Goal: Transaction & Acquisition: Book appointment/travel/reservation

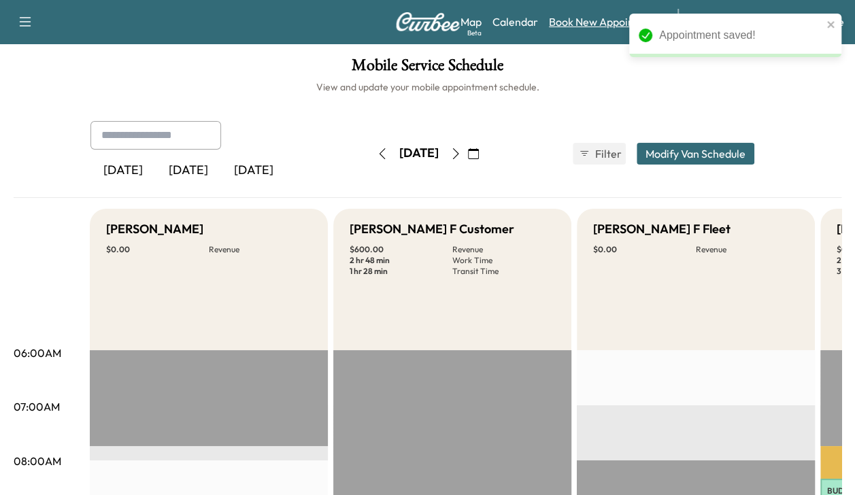
click at [583, 23] on link "Book New Appointment" at bounding box center [606, 22] width 115 height 16
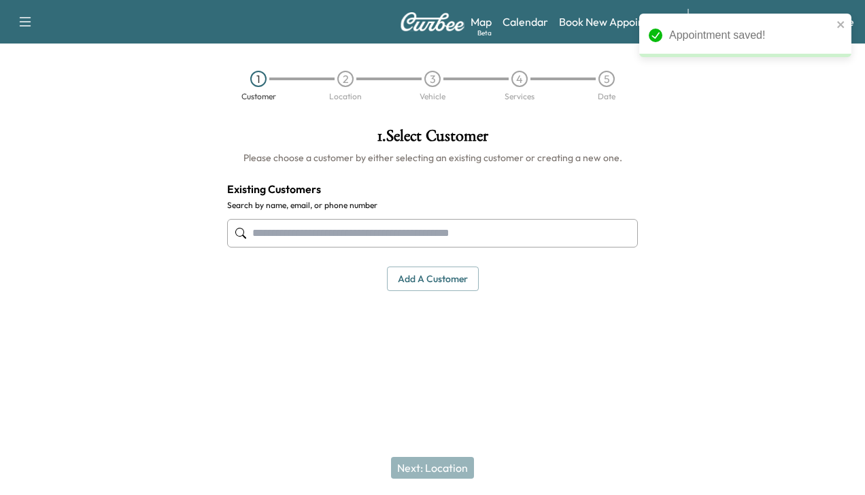
click at [403, 237] on input "text" at bounding box center [432, 233] width 411 height 29
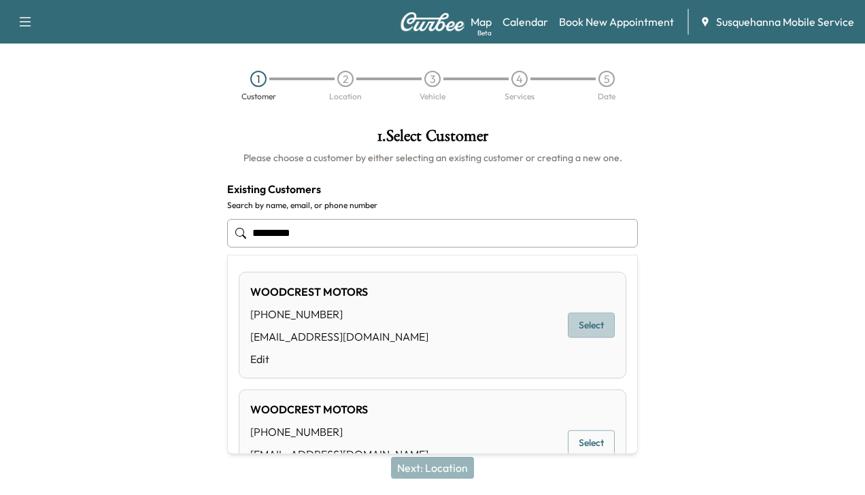
click at [571, 322] on button "Select" at bounding box center [591, 325] width 47 height 25
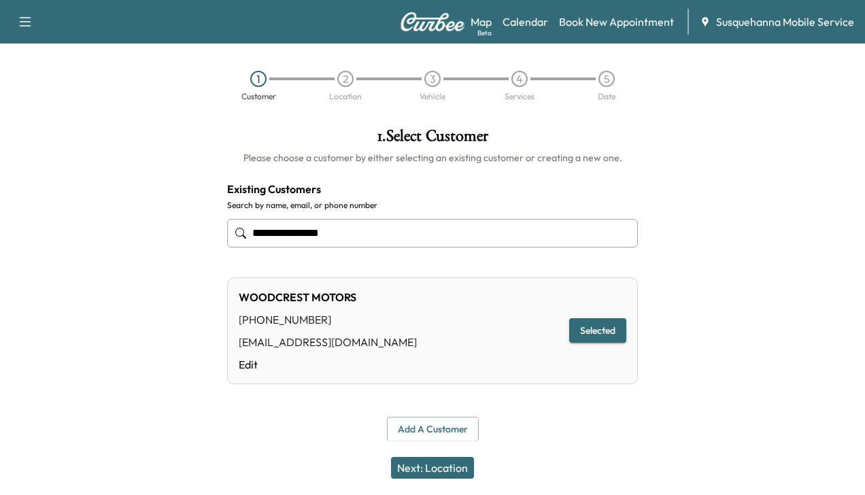
type input "**********"
click at [429, 469] on button "Next: Location" at bounding box center [432, 468] width 83 height 22
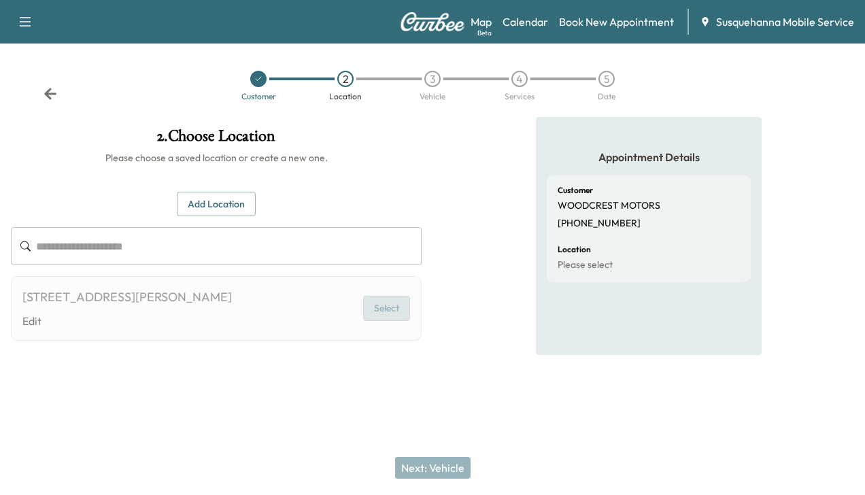
click at [380, 312] on button "Select" at bounding box center [386, 308] width 47 height 25
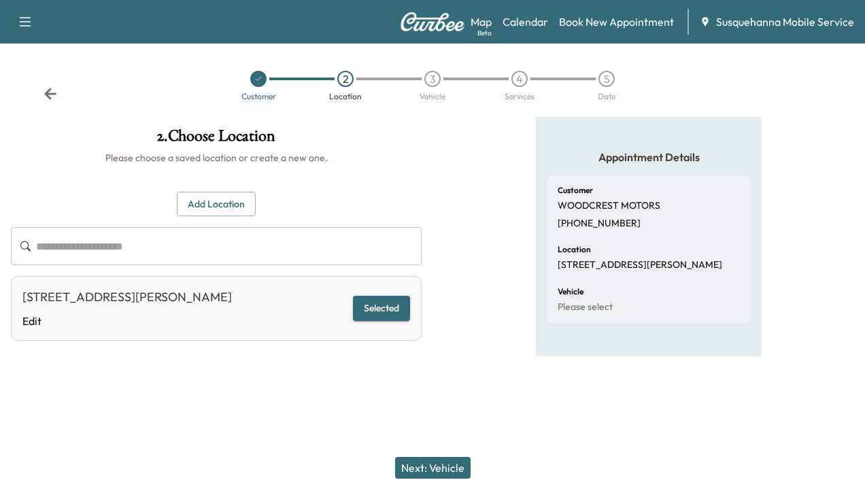
click at [450, 463] on button "Next: Vehicle" at bounding box center [433, 468] width 76 height 22
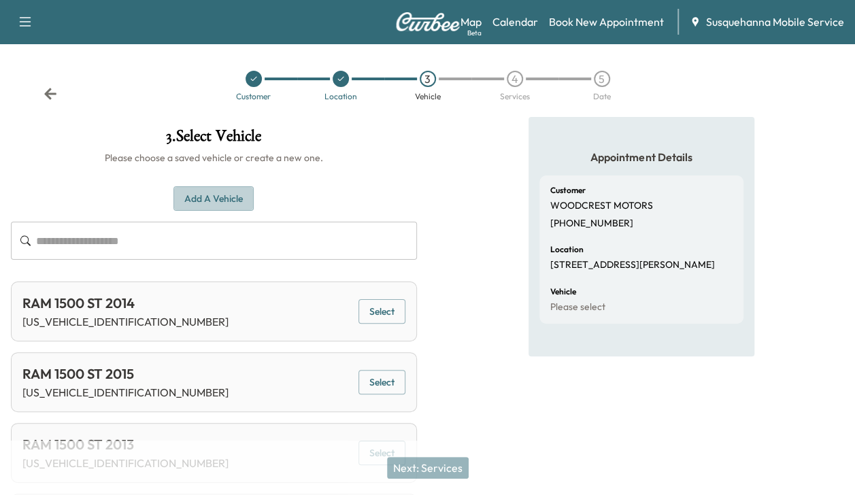
click at [214, 190] on button "Add a Vehicle" at bounding box center [213, 198] width 80 height 25
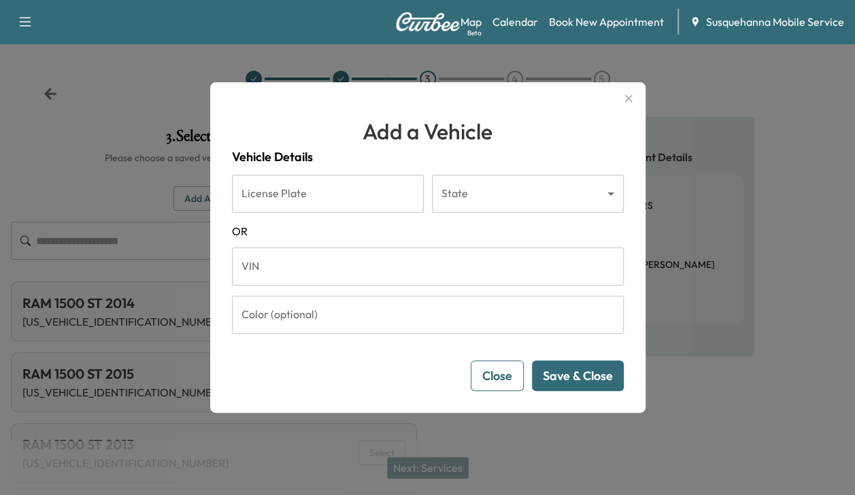
click at [250, 271] on input "VIN" at bounding box center [428, 267] width 392 height 38
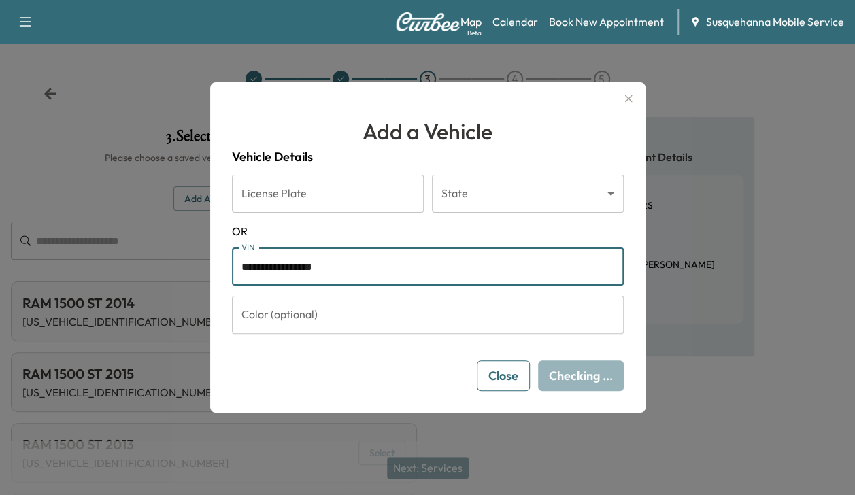
type input "**********"
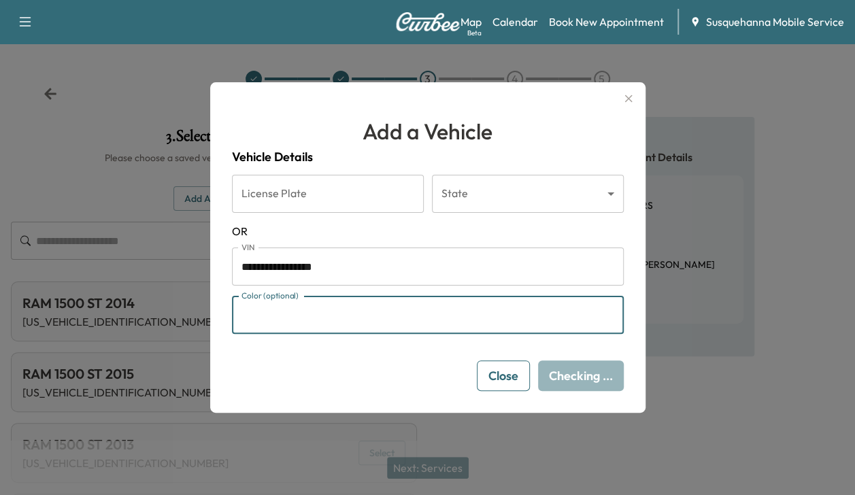
click at [284, 327] on input "Color (optional)" at bounding box center [428, 315] width 392 height 38
type input "*****"
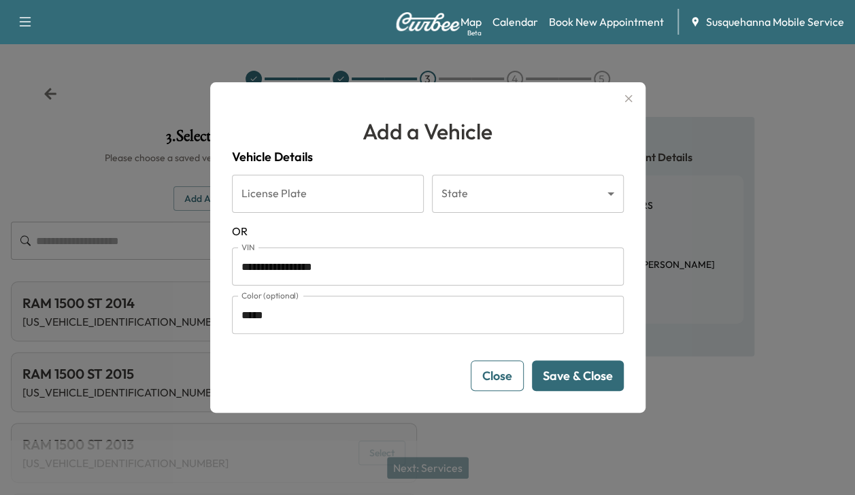
click at [571, 378] on button "Save & Close" at bounding box center [578, 376] width 92 height 31
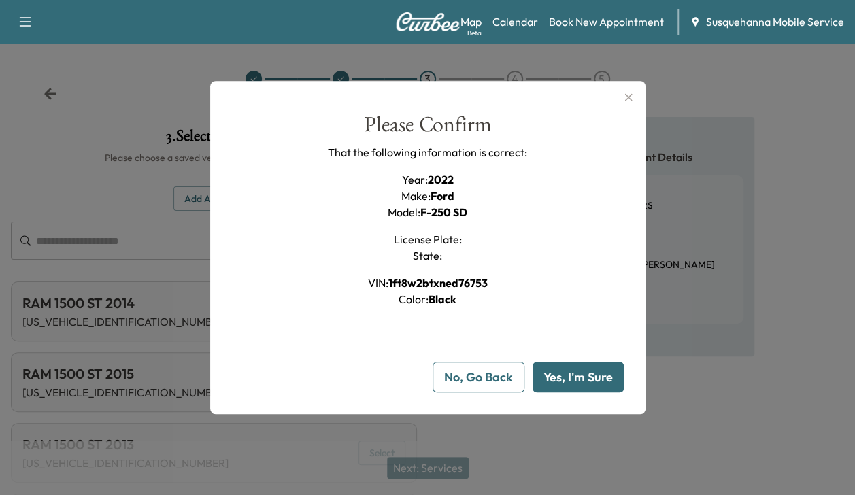
click at [571, 378] on button "Yes, I'm Sure" at bounding box center [578, 377] width 91 height 31
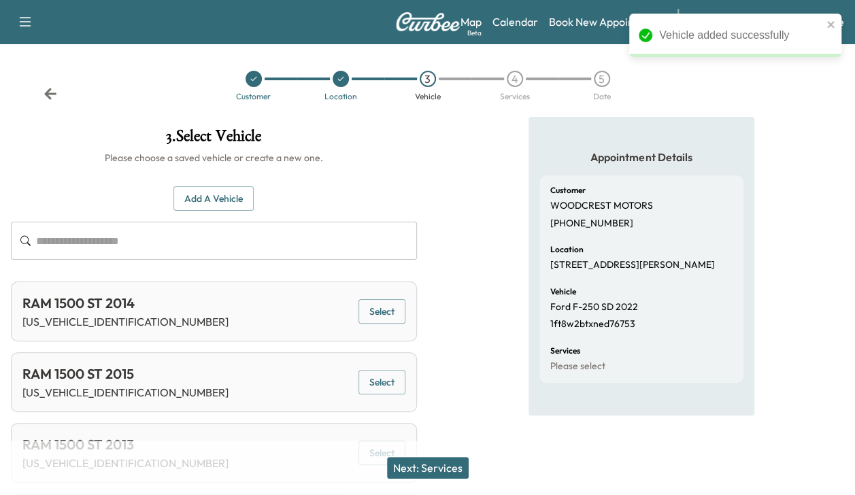
click at [456, 476] on button "Next: Services" at bounding box center [428, 468] width 82 height 22
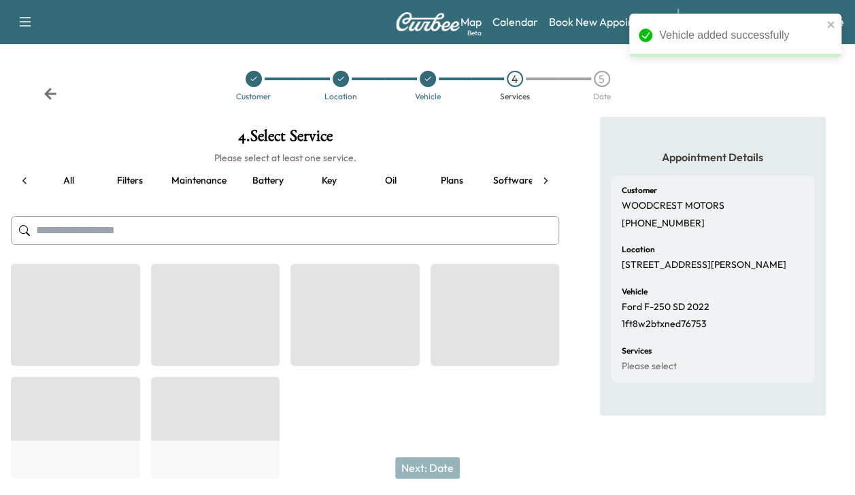
scroll to position [0, 52]
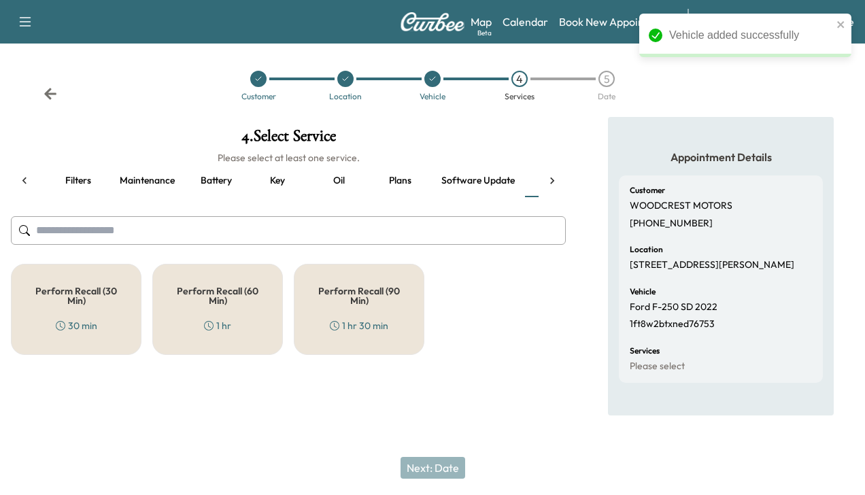
click at [118, 306] on div "Perform Recall (30 Min) 30 min" at bounding box center [76, 309] width 131 height 91
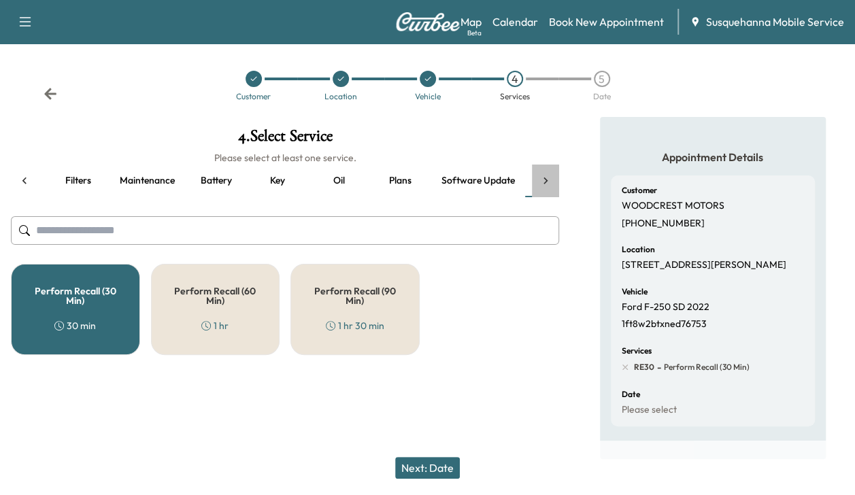
click at [550, 182] on icon at bounding box center [546, 181] width 14 height 14
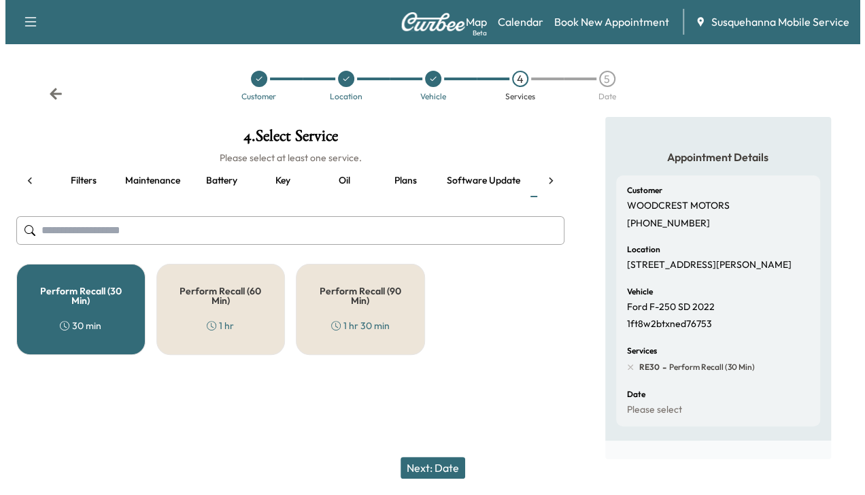
scroll to position [0, 234]
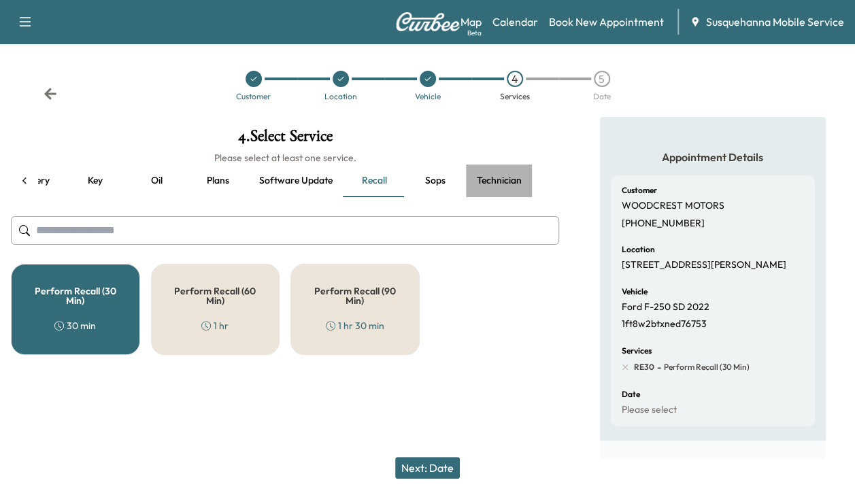
click at [497, 178] on button "Technician" at bounding box center [499, 181] width 67 height 33
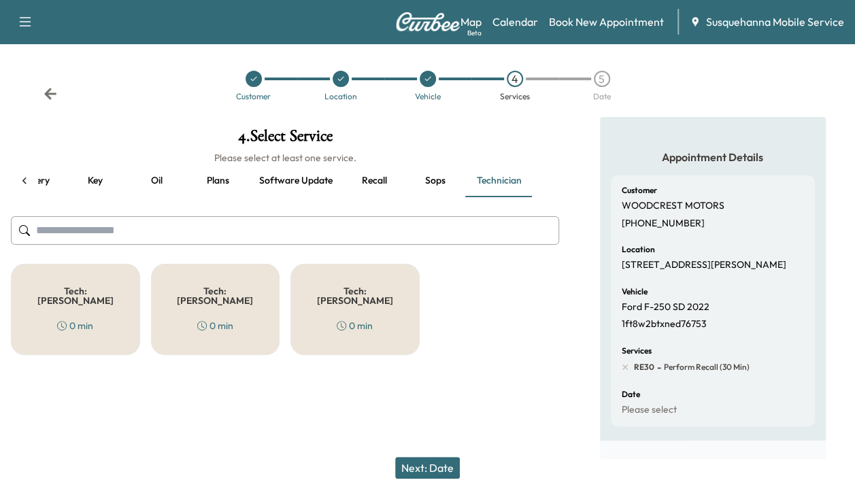
click at [84, 302] on div "Tech: Colton M 0 min" at bounding box center [75, 309] width 129 height 91
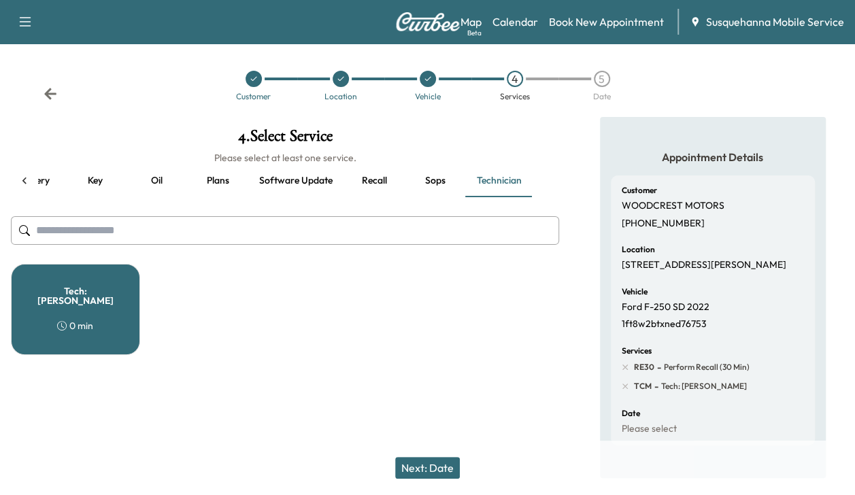
click at [441, 467] on button "Next: Date" at bounding box center [427, 468] width 65 height 22
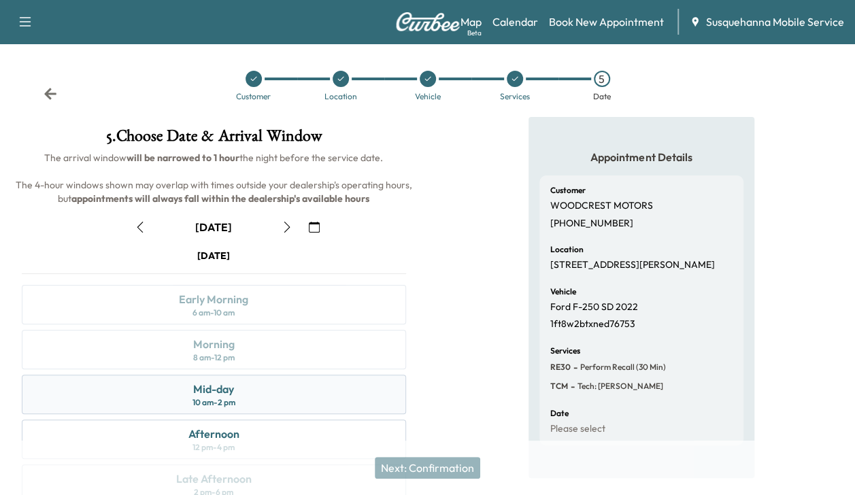
click at [279, 386] on div "Mid-day 10 am - 2 pm" at bounding box center [214, 394] width 384 height 39
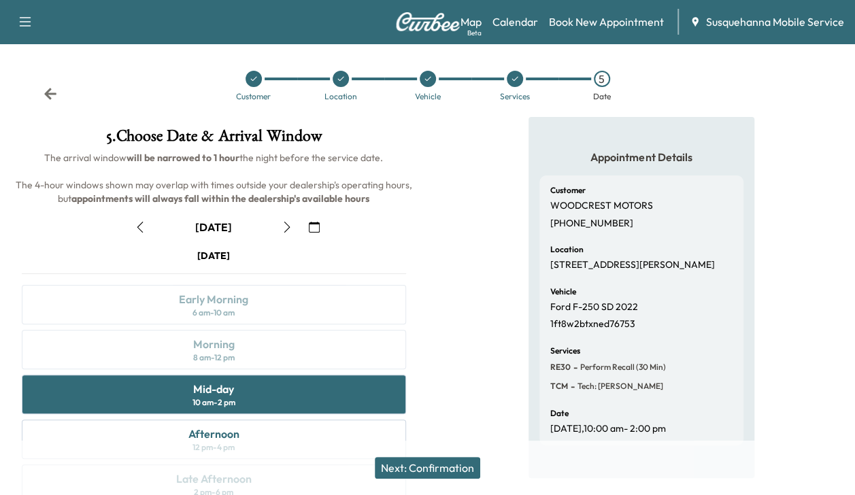
click at [406, 461] on button "Next: Confirmation" at bounding box center [427, 468] width 105 height 22
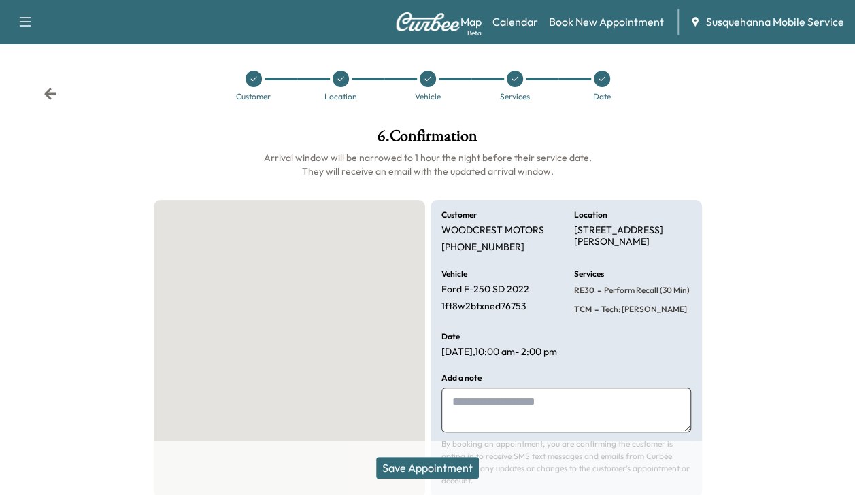
click at [406, 461] on button "Save Appointment" at bounding box center [427, 468] width 103 height 22
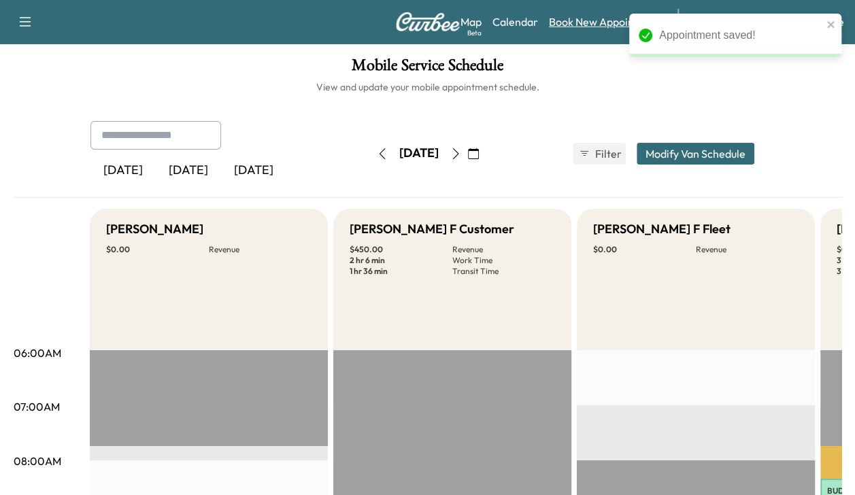
click at [588, 20] on link "Book New Appointment" at bounding box center [606, 22] width 115 height 16
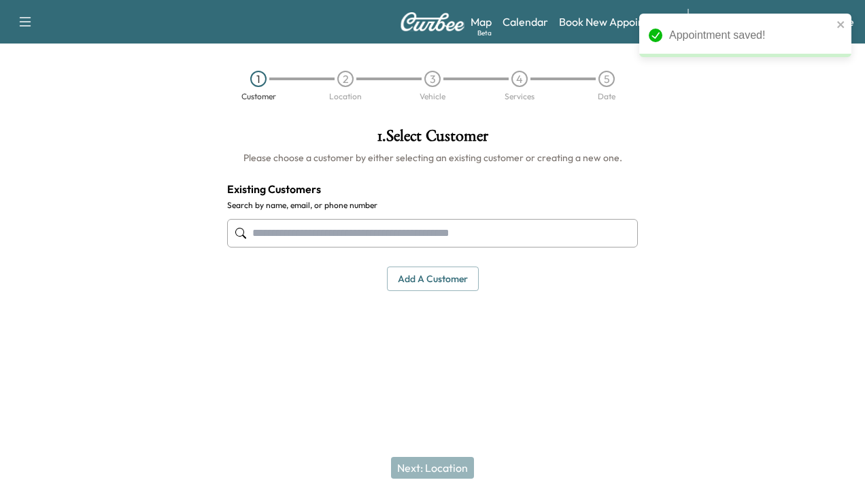
click at [363, 237] on input "text" at bounding box center [432, 233] width 411 height 29
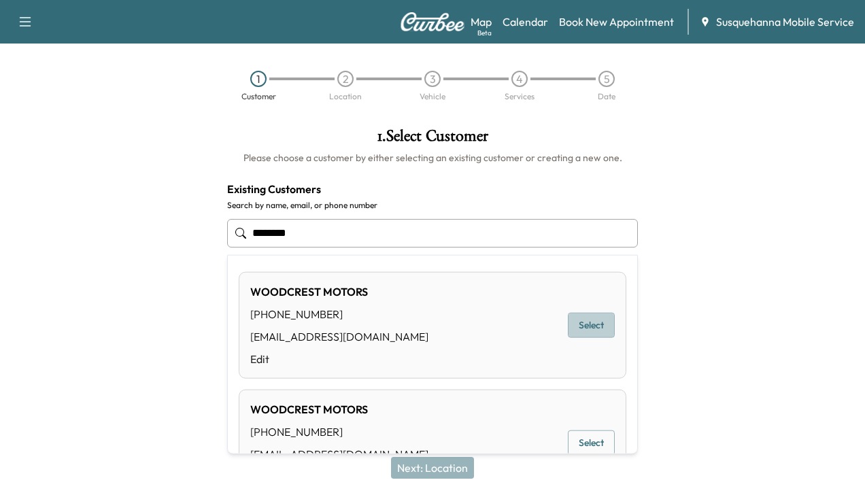
click at [587, 324] on button "Select" at bounding box center [591, 325] width 47 height 25
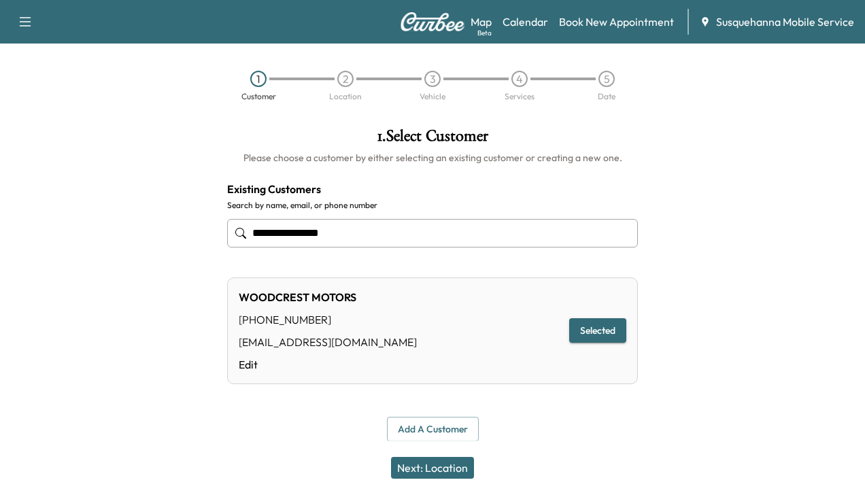
type input "**********"
click at [450, 463] on button "Next: Location" at bounding box center [432, 468] width 83 height 22
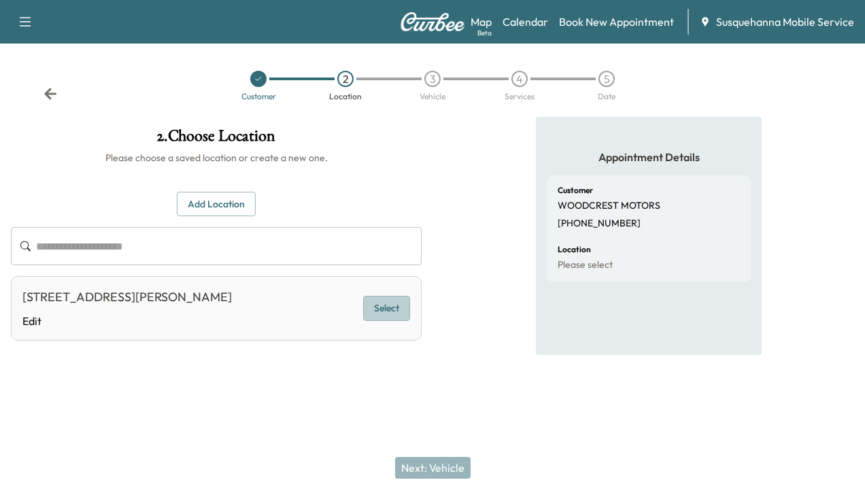
click at [386, 306] on button "Select" at bounding box center [386, 308] width 47 height 25
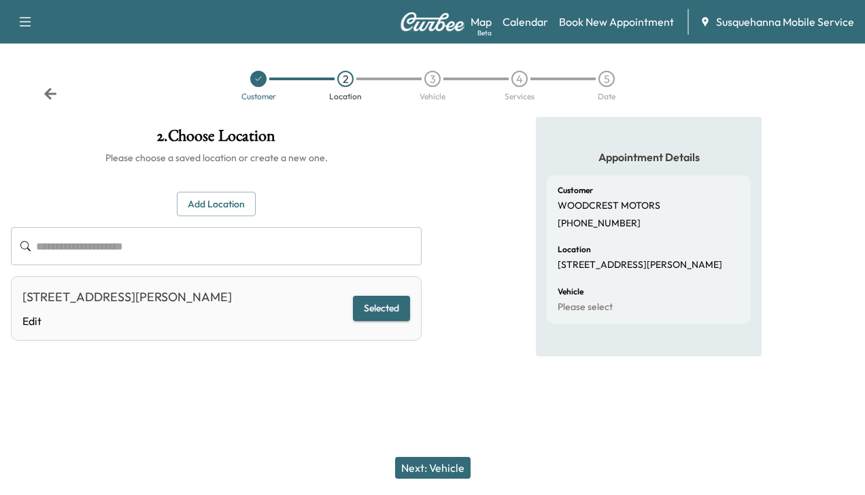
click at [437, 459] on button "Next: Vehicle" at bounding box center [433, 468] width 76 height 22
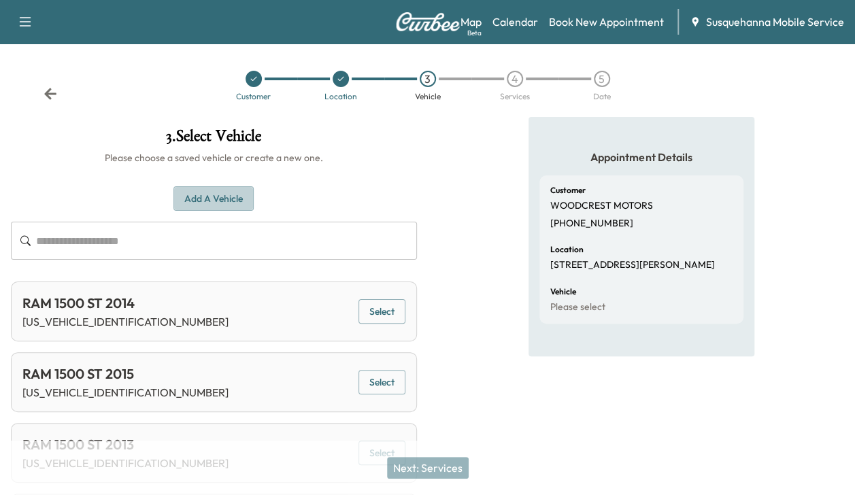
click at [225, 199] on button "Add a Vehicle" at bounding box center [213, 198] width 80 height 25
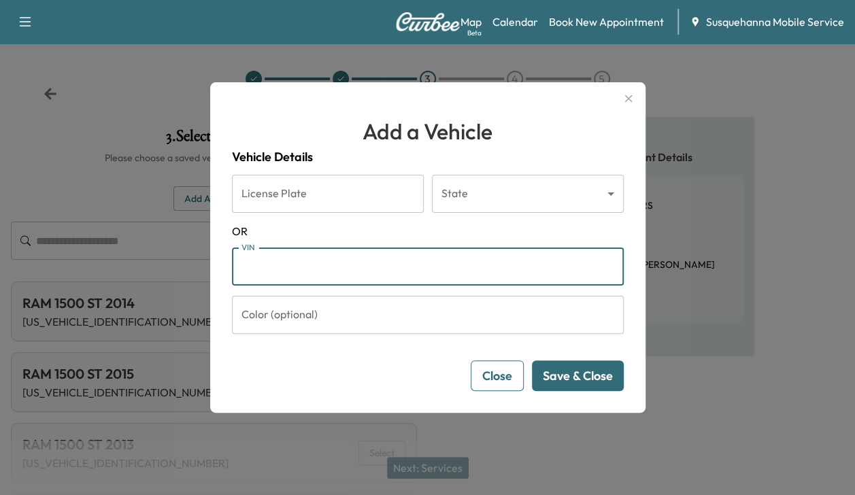
click at [264, 269] on input "VIN" at bounding box center [428, 267] width 392 height 38
type input "**********"
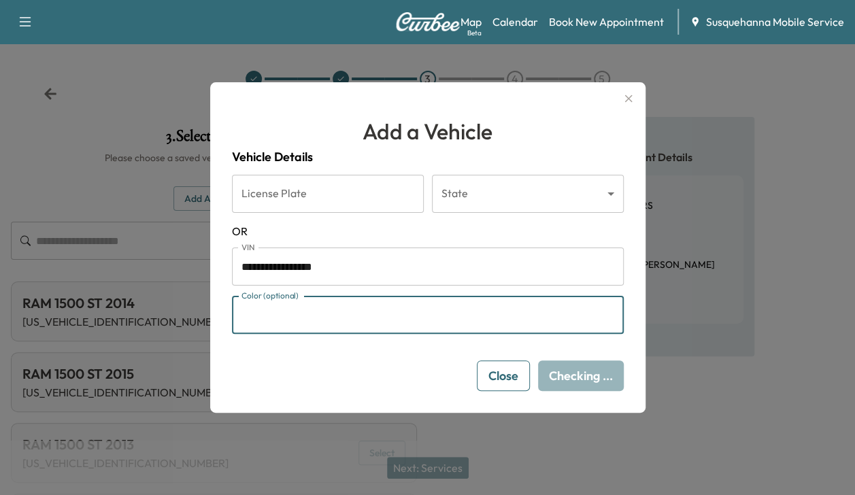
click at [296, 322] on input "Color (optional)" at bounding box center [428, 315] width 392 height 38
type input "******"
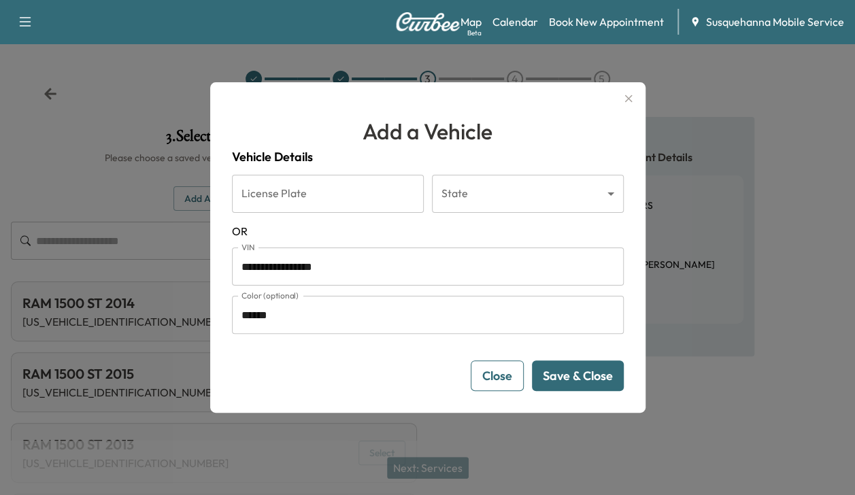
click at [580, 380] on button "Save & Close" at bounding box center [578, 376] width 92 height 31
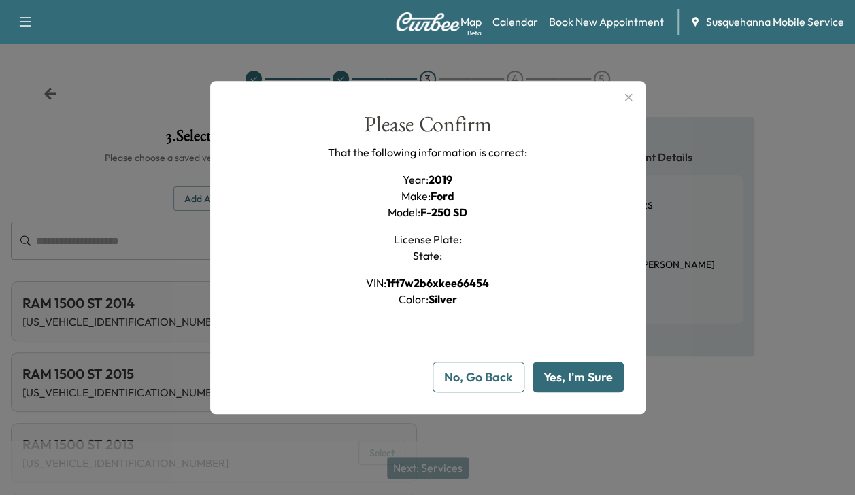
click at [580, 380] on button "Yes, I'm Sure" at bounding box center [578, 377] width 91 height 31
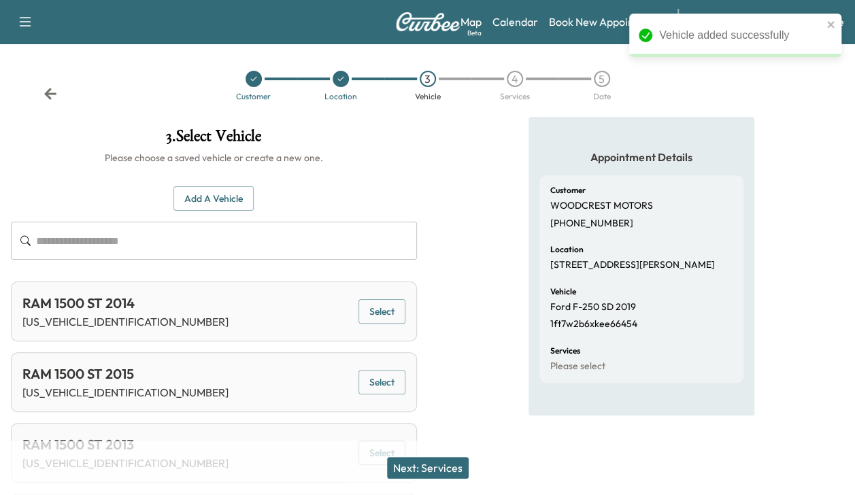
click at [444, 465] on button "Next: Services" at bounding box center [428, 468] width 82 height 22
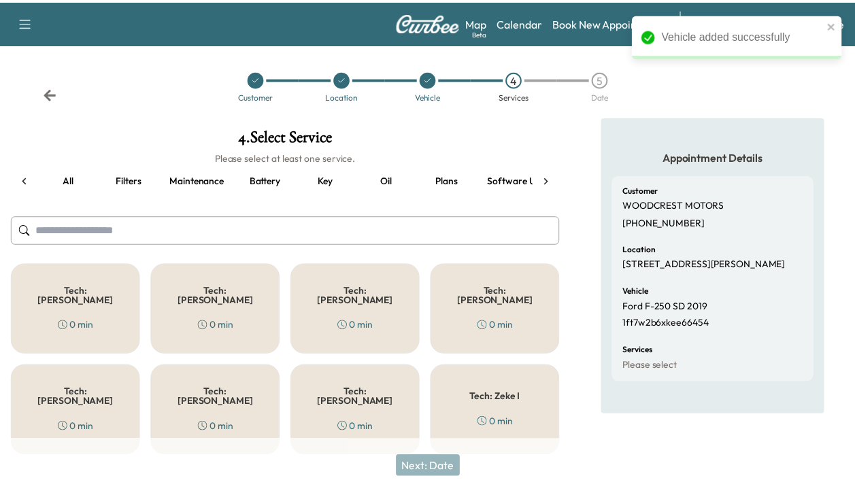
scroll to position [0, 173]
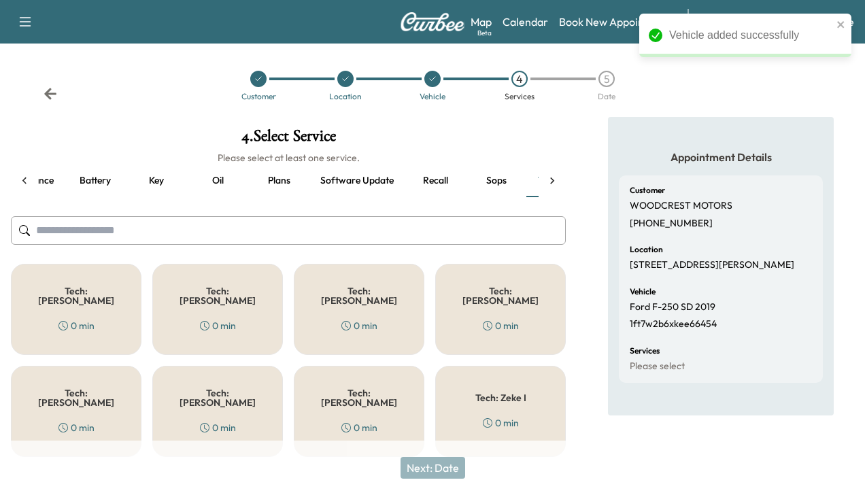
click at [399, 291] on div "Tech: Colton M 0 min" at bounding box center [359, 309] width 131 height 91
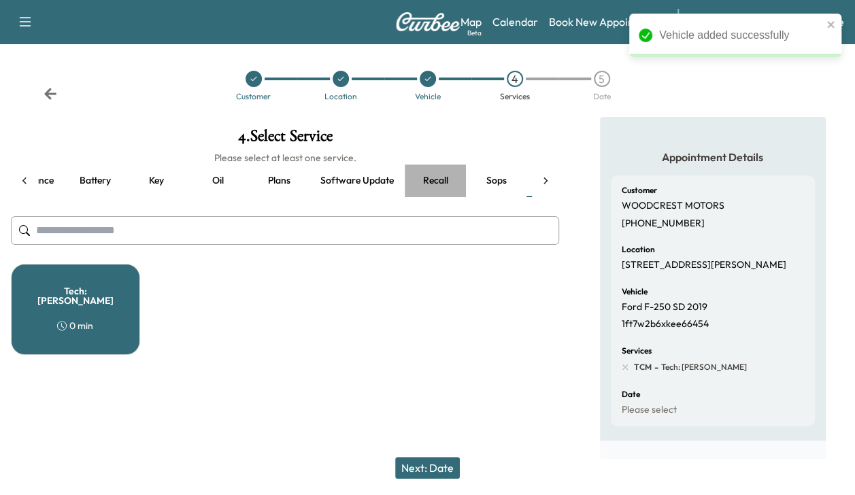
click at [434, 184] on button "Recall" at bounding box center [435, 181] width 61 height 33
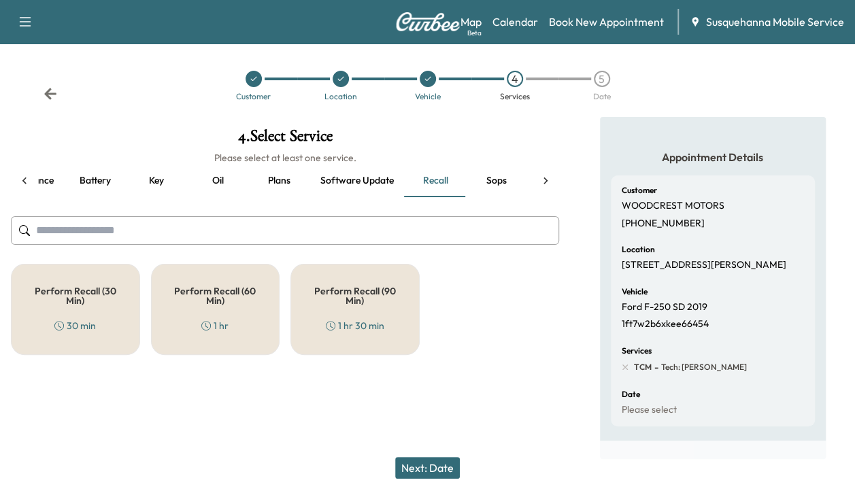
click at [79, 312] on div "Perform Recall (30 Min) 30 min" at bounding box center [75, 309] width 129 height 91
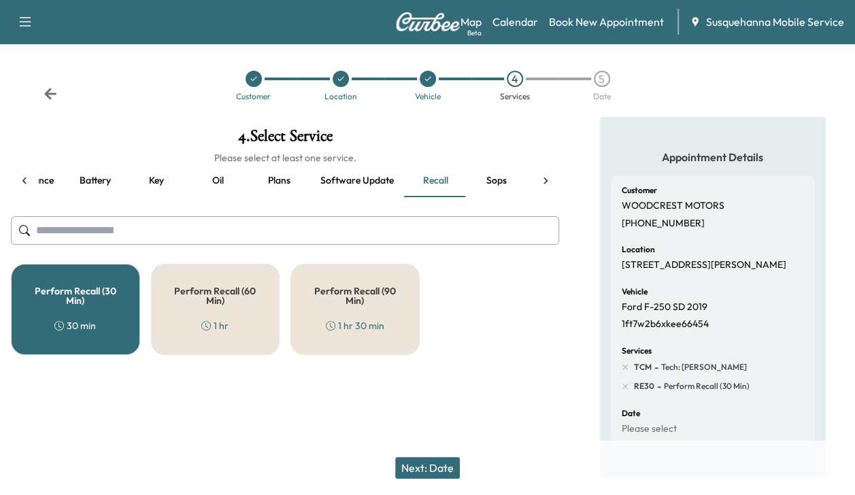
click at [424, 471] on button "Next: Date" at bounding box center [427, 468] width 65 height 22
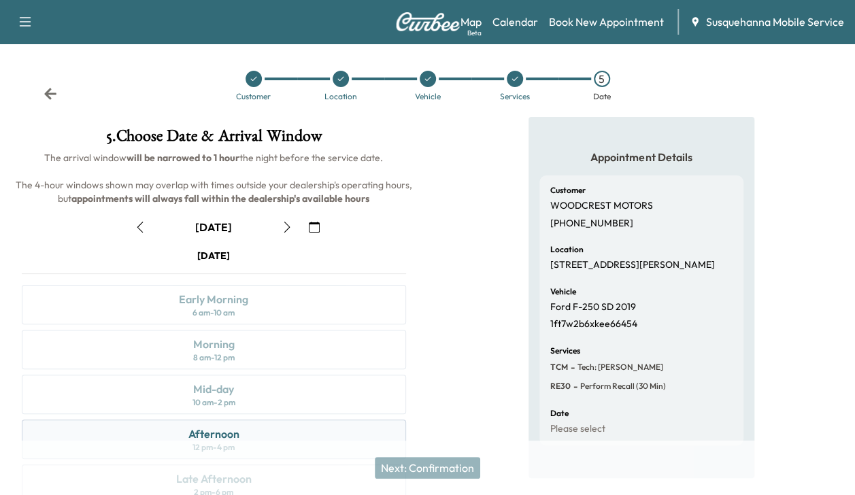
click at [263, 428] on div "Afternoon 12 pm - 4 pm" at bounding box center [214, 439] width 384 height 39
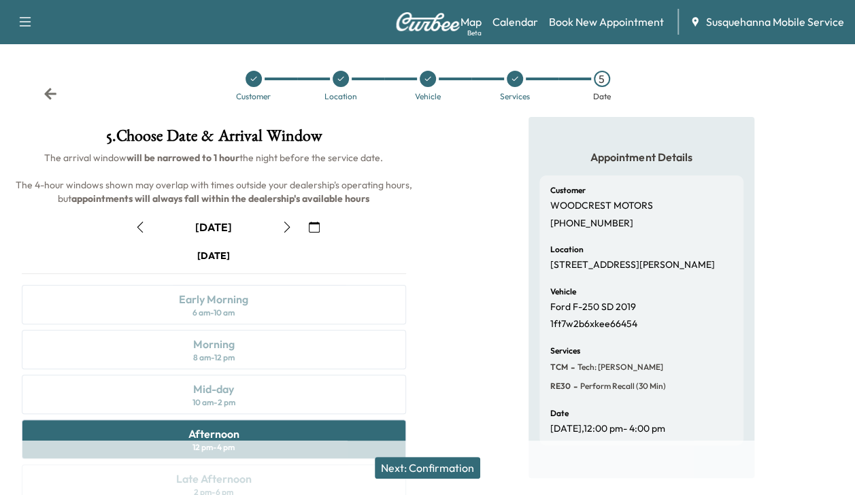
click at [401, 463] on button "Next: Confirmation" at bounding box center [427, 468] width 105 height 22
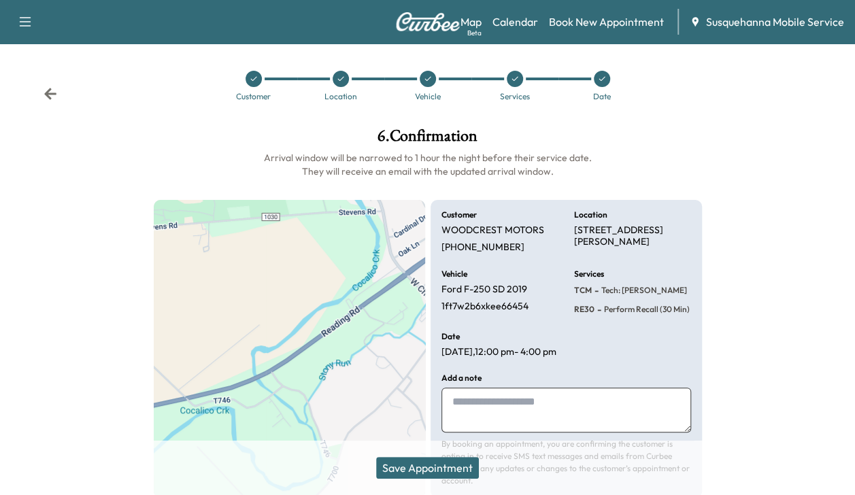
click at [401, 463] on button "Save Appointment" at bounding box center [427, 468] width 103 height 22
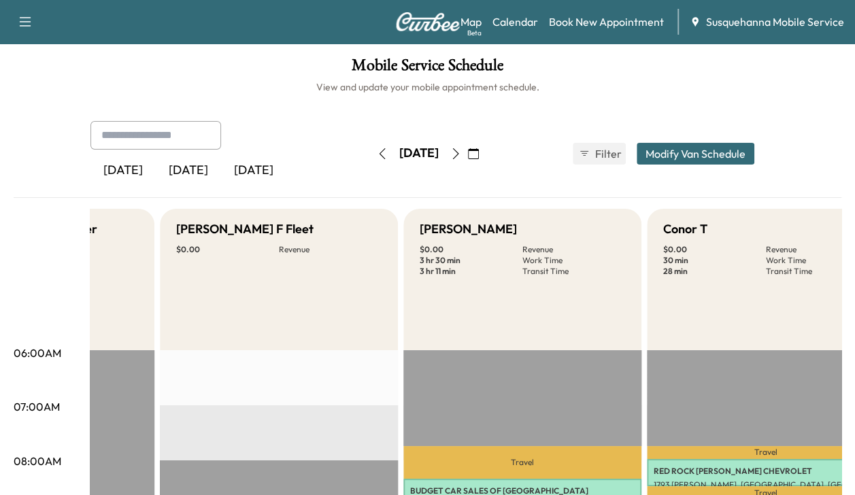
click at [371, 161] on button "button" at bounding box center [382, 154] width 23 height 22
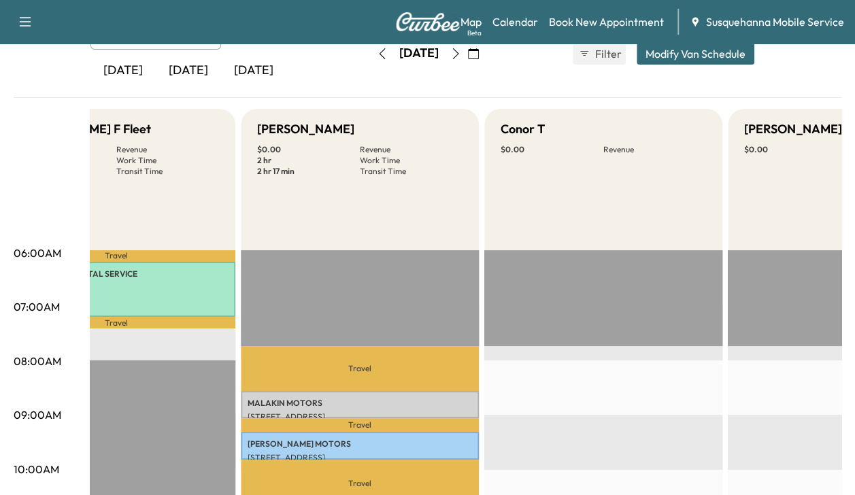
scroll to position [98, 0]
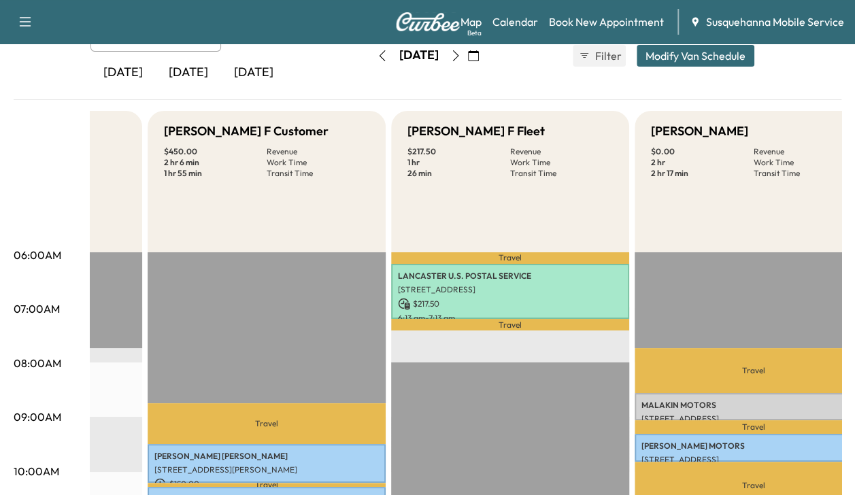
scroll to position [0, 0]
